Goal: Task Accomplishment & Management: Manage account settings

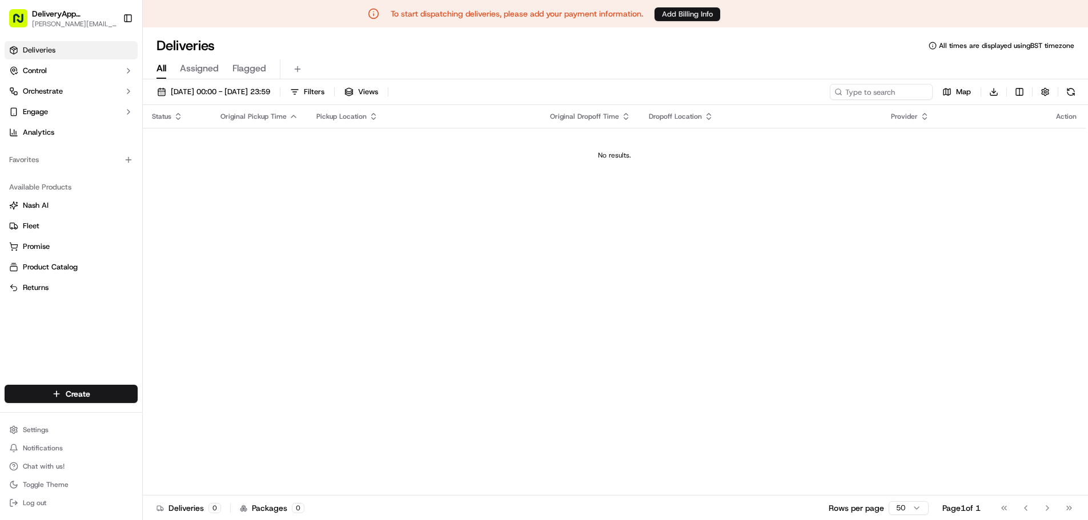
click at [686, 18] on button "Add Billing Info" at bounding box center [688, 14] width 66 height 14
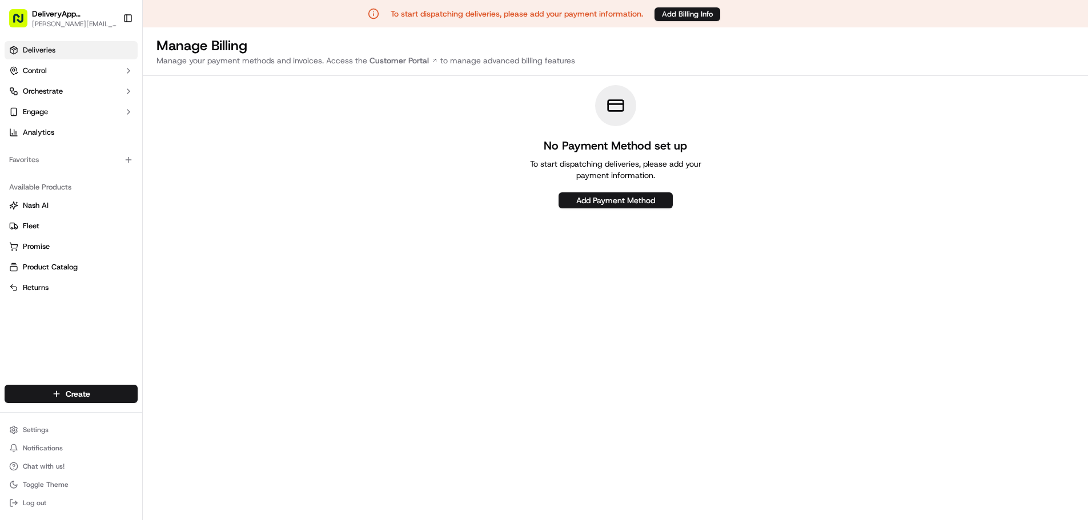
click at [45, 50] on span "Deliveries" at bounding box center [39, 50] width 33 height 10
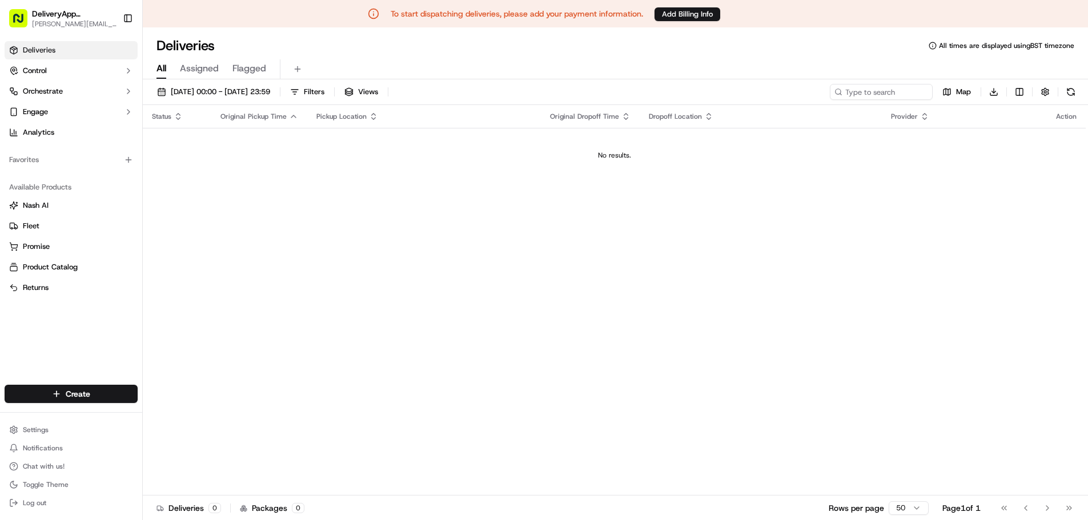
drag, startPoint x: 39, startPoint y: 63, endPoint x: 34, endPoint y: 60, distance: 6.4
click at [34, 60] on ul "Deliveries Control Orchestrate Engage Analytics" at bounding box center [71, 91] width 133 height 101
click at [52, 115] on button "Engage" at bounding box center [71, 112] width 133 height 18
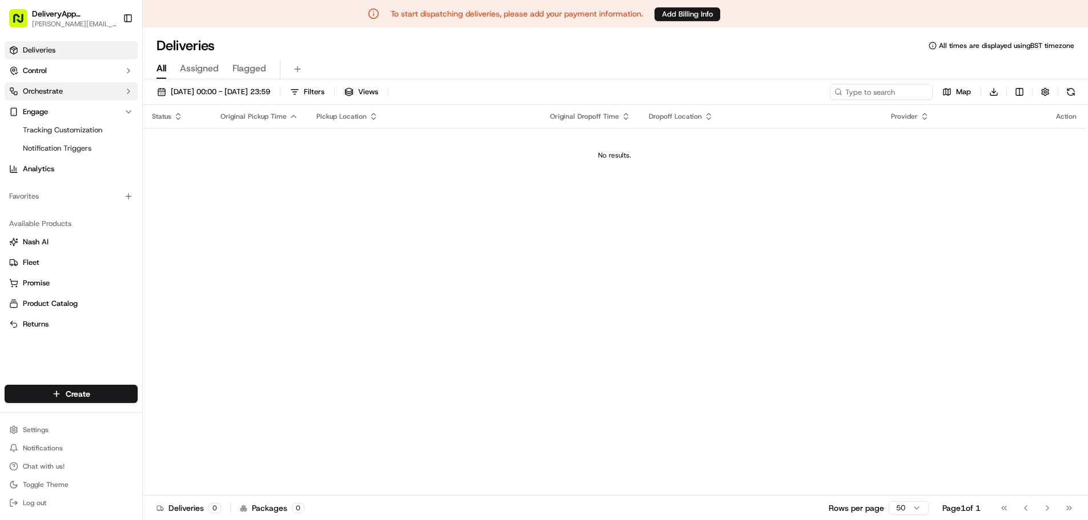
click at [43, 89] on span "Orchestrate" at bounding box center [43, 91] width 40 height 10
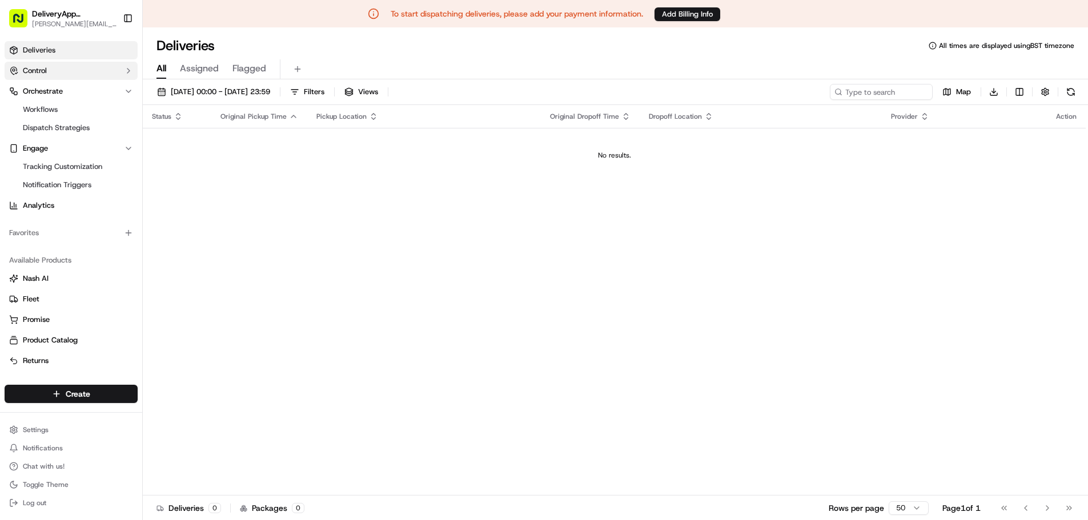
click at [43, 67] on span "Control" at bounding box center [35, 71] width 24 height 10
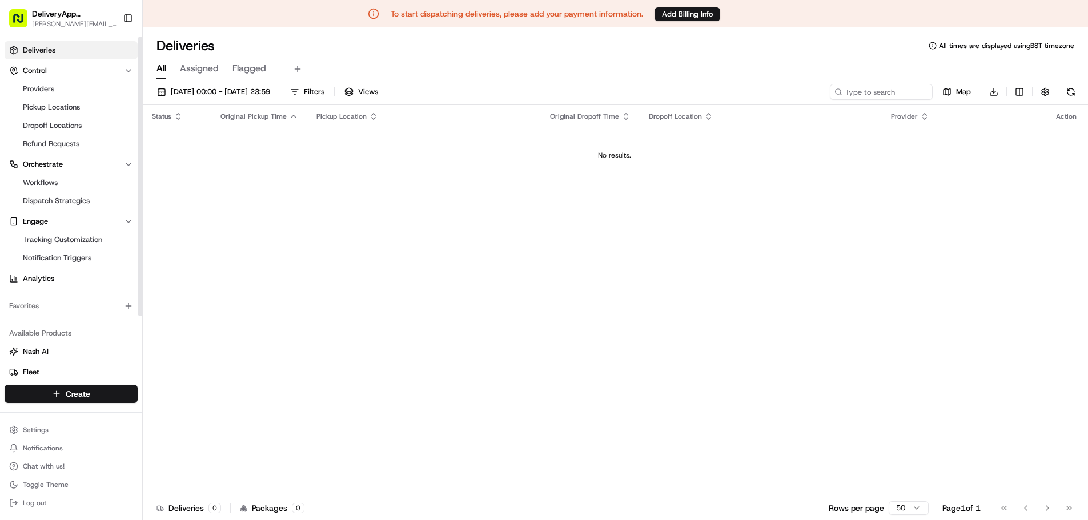
click at [42, 46] on span "Deliveries" at bounding box center [39, 50] width 33 height 10
click at [70, 14] on span "DeliveryApp ([GEOGRAPHIC_DATA])" at bounding box center [74, 13] width 85 height 11
click at [22, 19] on rect "button" at bounding box center [18, 18] width 18 height 18
click at [124, 23] on button "Toggle Sidebar" at bounding box center [127, 18] width 19 height 19
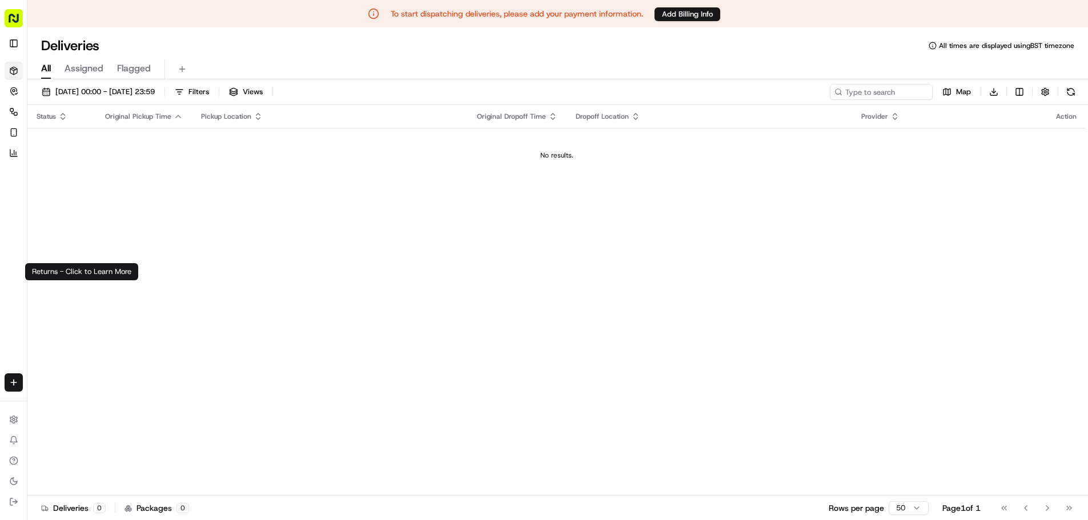
click at [10, 281] on button "Returns" at bounding box center [14, 272] width 18 height 18
click at [13, 25] on rect "button" at bounding box center [14, 18] width 18 height 18
click at [13, 23] on rect "button" at bounding box center [14, 18] width 18 height 18
click at [13, 417] on html "To start dispatching deliveries, please add your payment information. Add Billi…" at bounding box center [544, 260] width 1088 height 520
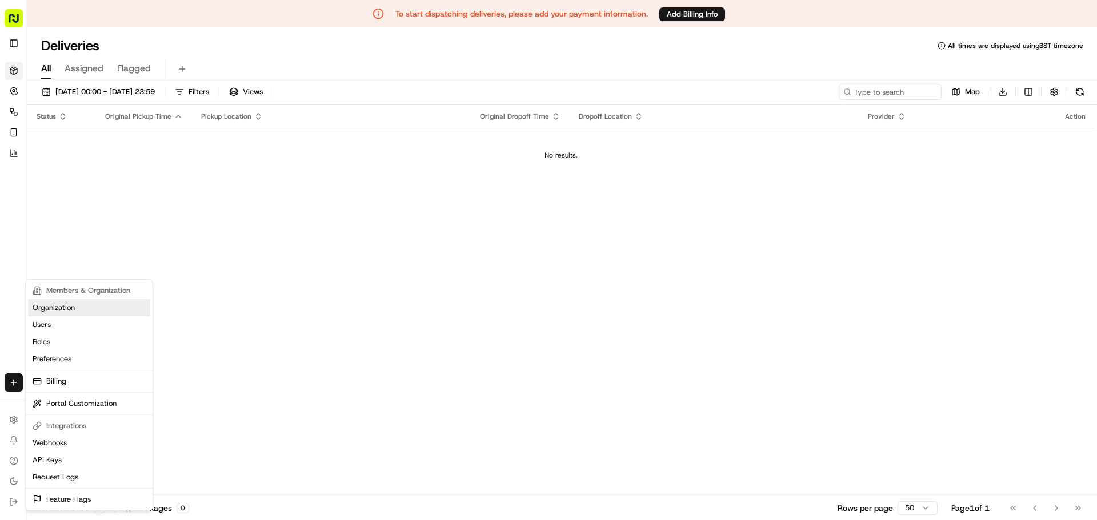
click at [57, 306] on link "Organization" at bounding box center [89, 307] width 122 height 17
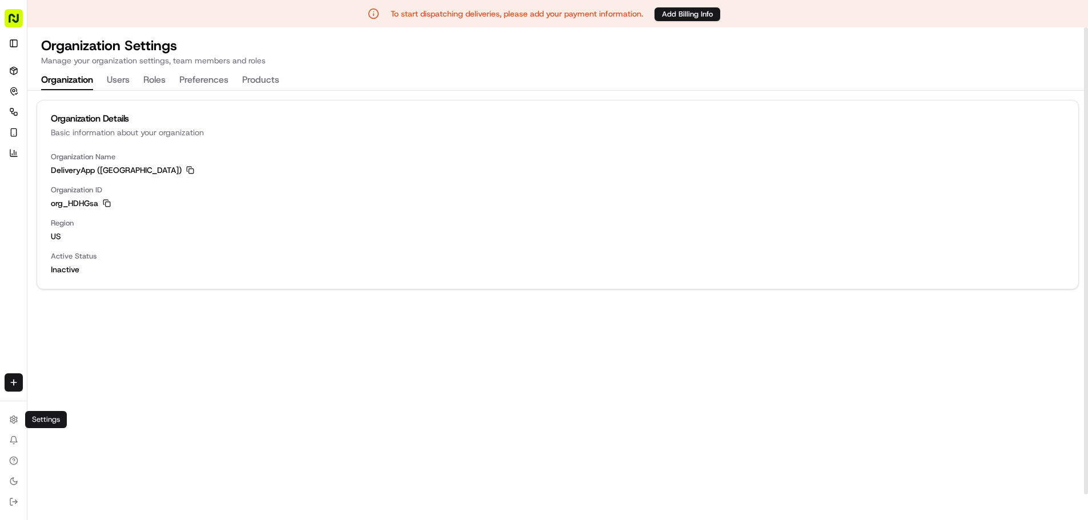
click at [118, 81] on button "Users" at bounding box center [118, 80] width 23 height 19
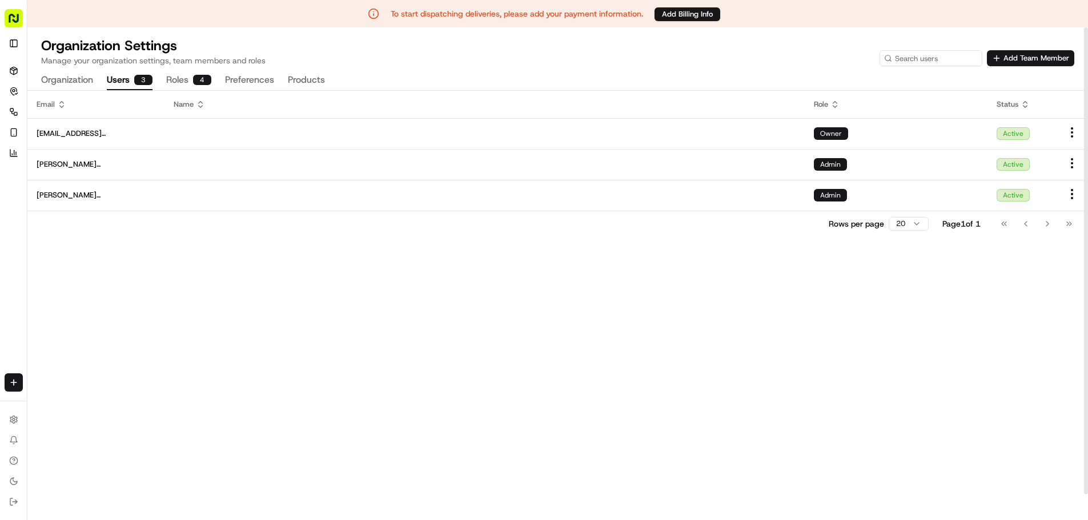
click at [176, 78] on button "Roles 4" at bounding box center [188, 80] width 45 height 19
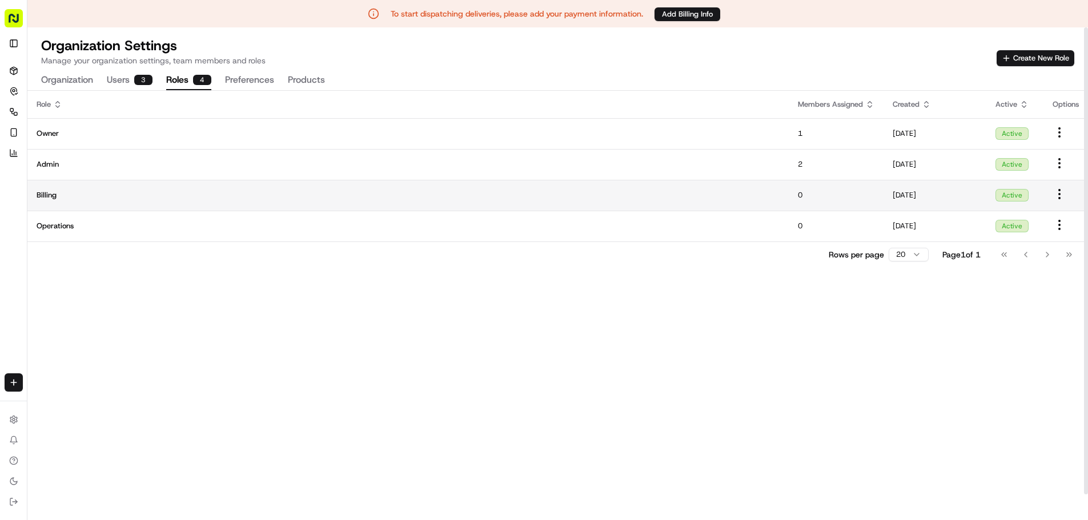
click at [606, 198] on span "Billing" at bounding box center [408, 195] width 743 height 10
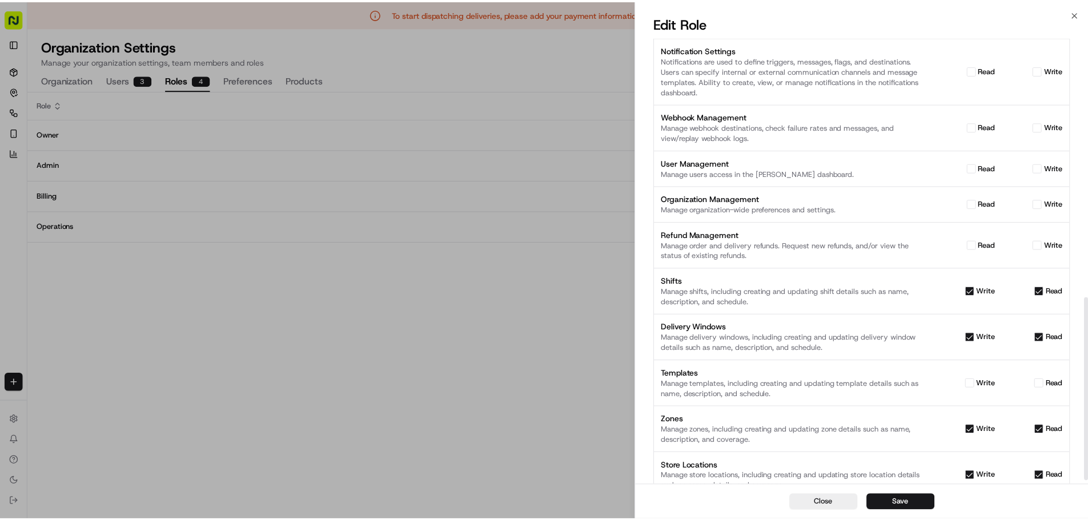
scroll to position [643, 0]
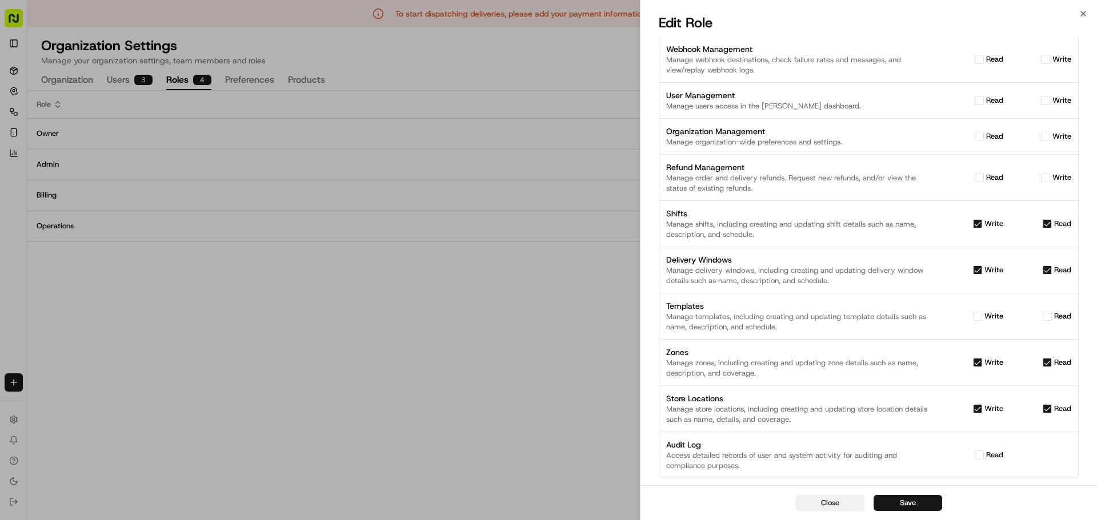
click at [823, 504] on button "Close" at bounding box center [830, 503] width 69 height 16
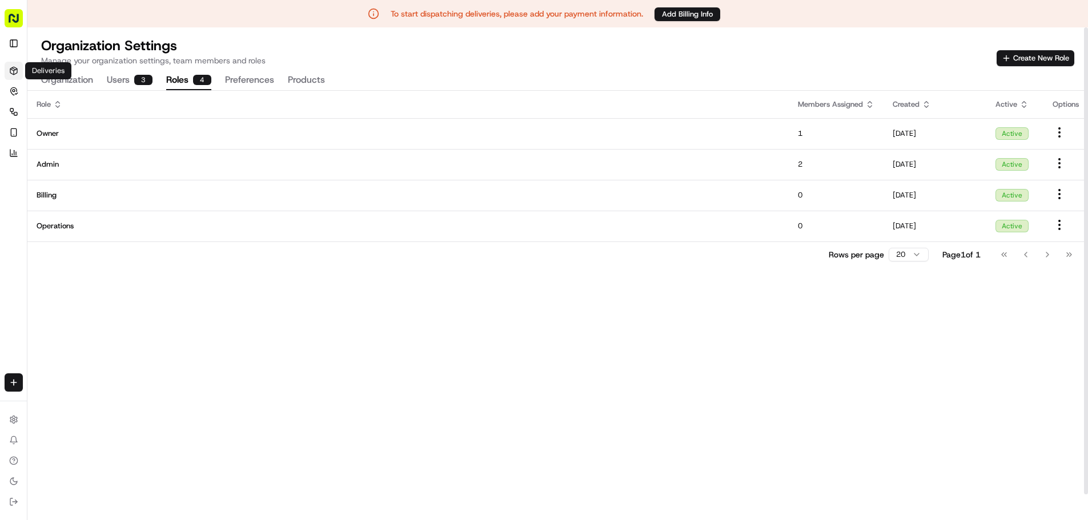
click at [18, 68] on link "Deliveries" at bounding box center [14, 71] width 18 height 18
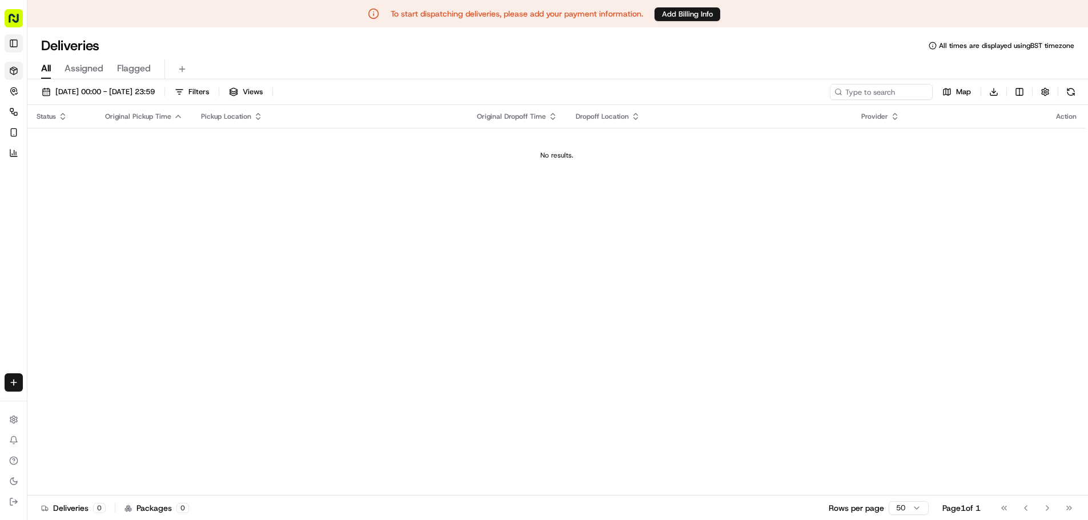
click at [17, 46] on button "Toggle Sidebar" at bounding box center [14, 43] width 18 height 18
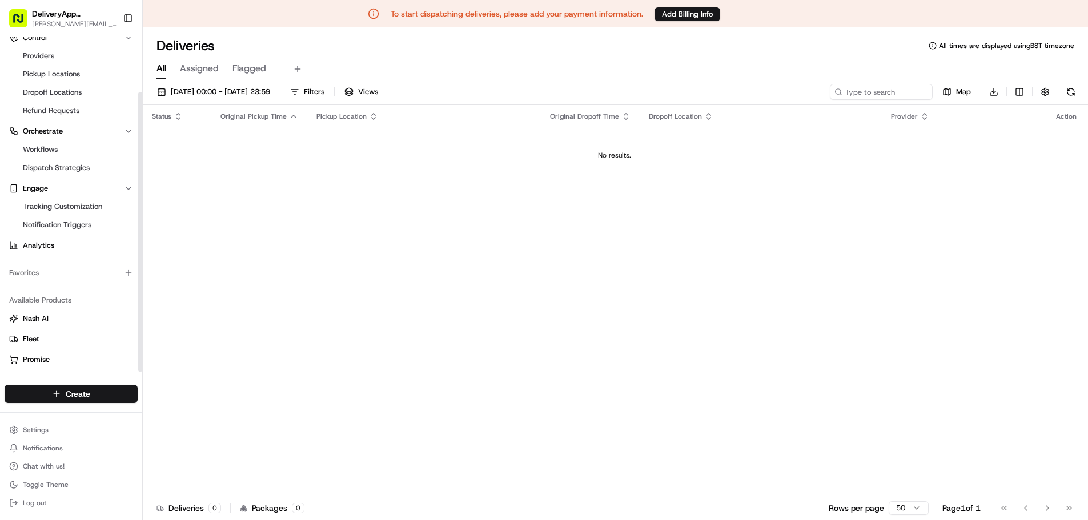
scroll to position [72, 0]
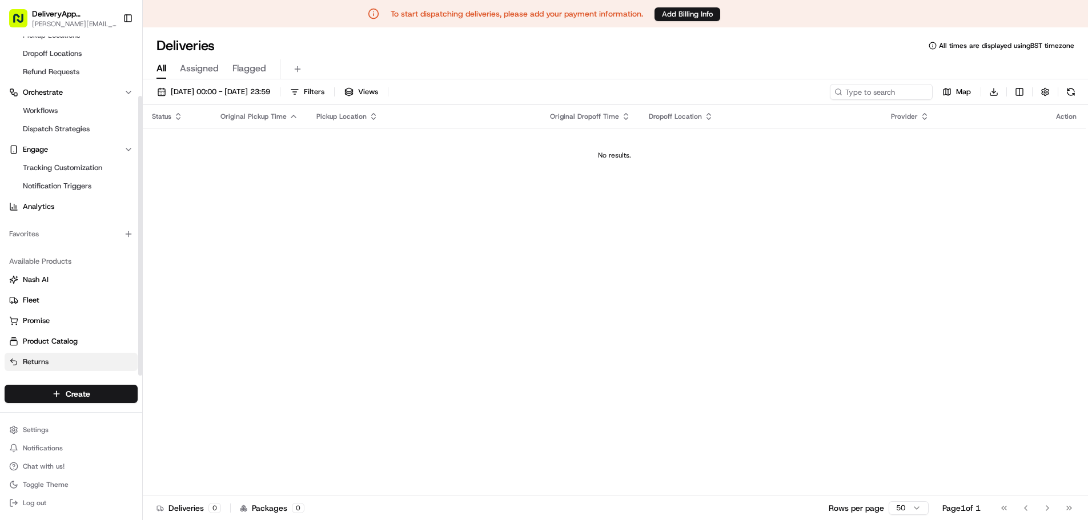
click at [46, 369] on button "Returns" at bounding box center [71, 362] width 133 height 18
click at [43, 365] on span "Returns" at bounding box center [36, 362] width 26 height 10
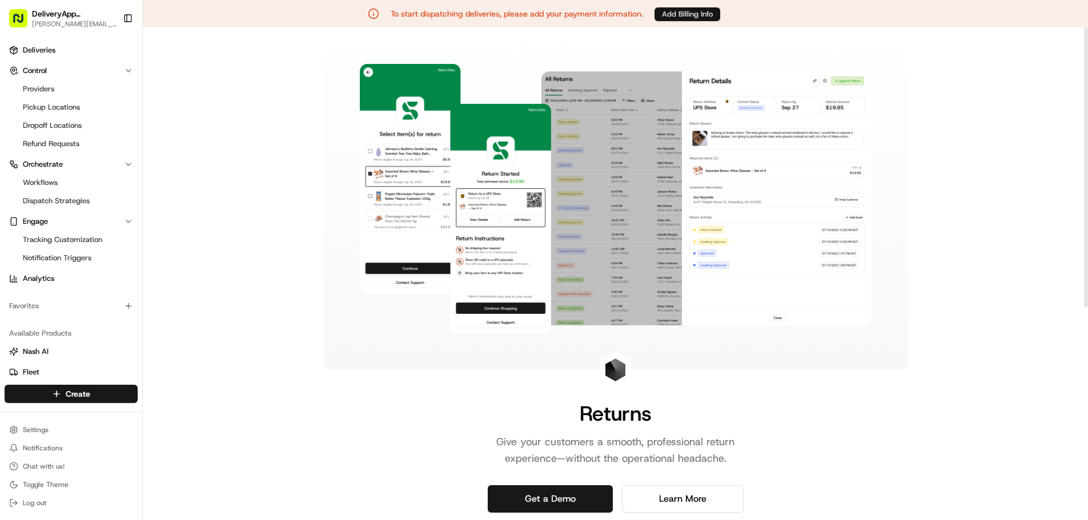
click at [684, 13] on button "Add Billing Info" at bounding box center [688, 14] width 66 height 14
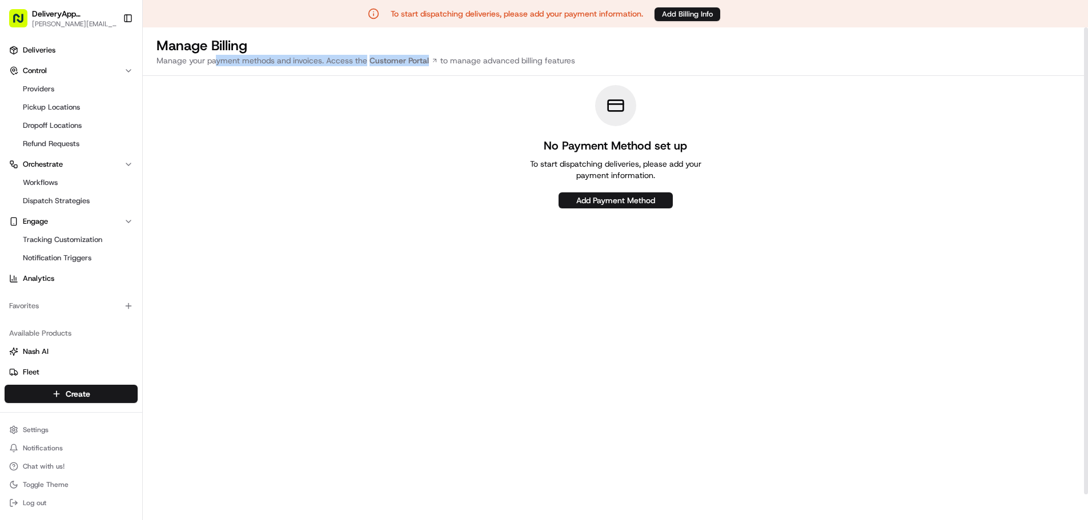
drag, startPoint x: 217, startPoint y: 62, endPoint x: 382, endPoint y: 68, distance: 165.8
click at [382, 68] on div "Manage Billing Manage your payment methods and invoices. Access the Customer Po…" at bounding box center [616, 287] width 946 height 520
click at [353, 71] on div "Manage Billing Manage your payment methods and invoices. Access the Customer Po…" at bounding box center [616, 287] width 946 height 520
click at [387, 63] on link "Customer Portal" at bounding box center [403, 60] width 73 height 11
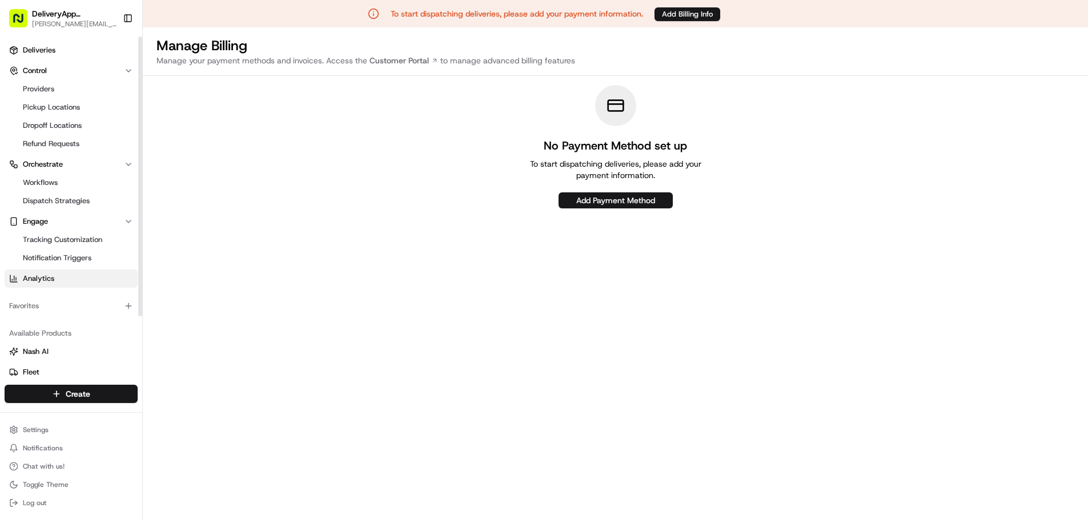
scroll to position [1, 0]
